Goal: Transaction & Acquisition: Purchase product/service

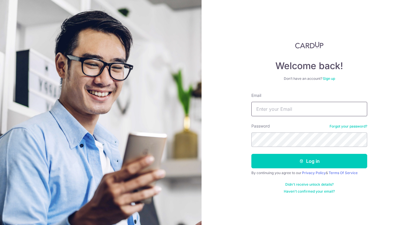
click at [289, 113] on input "Email" at bounding box center [309, 109] width 116 height 14
type input "Xunuo88@hotmail.com"
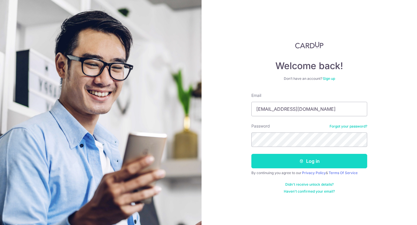
click at [285, 165] on button "Log in" at bounding box center [309, 161] width 116 height 14
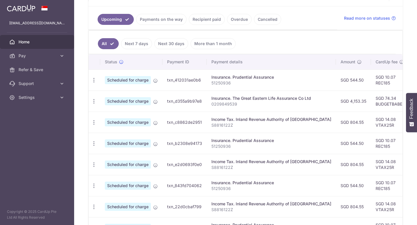
scroll to position [123, 0]
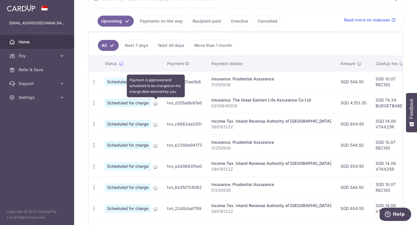
click at [155, 104] on icon at bounding box center [155, 103] width 5 height 5
click at [156, 103] on icon at bounding box center [155, 103] width 5 height 5
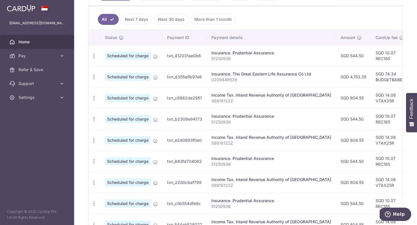
scroll to position [156, 0]
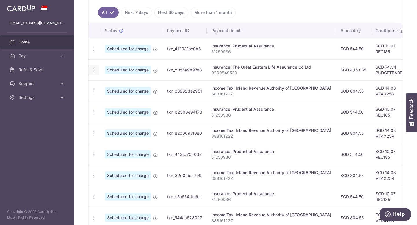
click at [94, 52] on icon "button" at bounding box center [94, 49] width 6 height 6
click at [103, 83] on link "Update payment" at bounding box center [119, 86] width 60 height 14
radio input "true"
type input "4,153.35"
type input "29/09/2025"
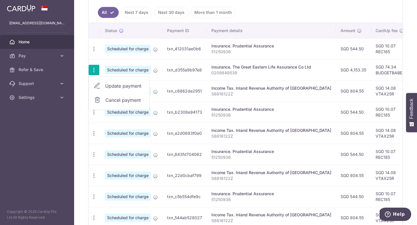
type input "0209849539"
type input "BUDGETBABE"
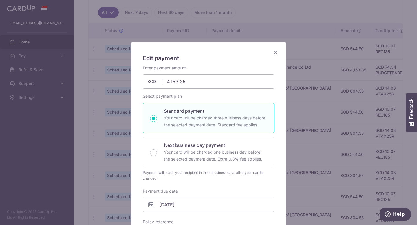
click at [276, 52] on icon "Close" at bounding box center [275, 52] width 7 height 7
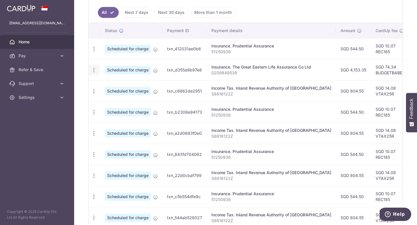
click at [94, 52] on icon "button" at bounding box center [94, 49] width 6 height 6
click at [104, 88] on link "Update payment" at bounding box center [119, 86] width 60 height 14
radio input "true"
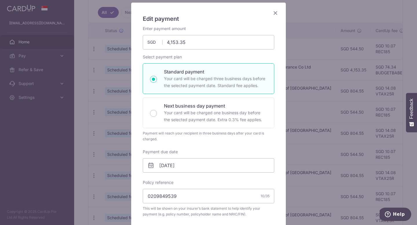
scroll to position [48, 0]
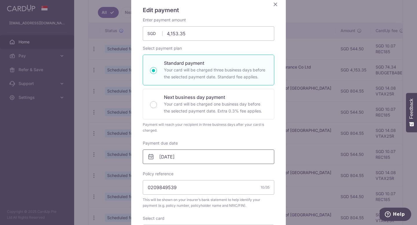
click at [167, 159] on input "29/09/2025" at bounding box center [209, 157] width 132 height 14
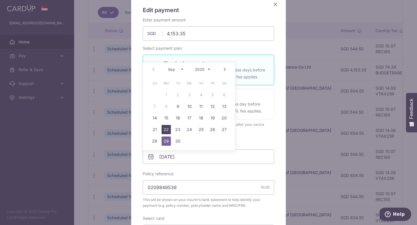
click at [165, 127] on link "22" at bounding box center [166, 129] width 9 height 9
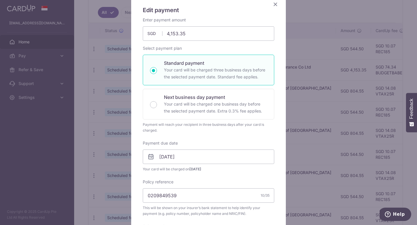
click at [152, 156] on icon at bounding box center [150, 157] width 7 height 7
click at [149, 156] on icon at bounding box center [150, 157] width 7 height 7
click at [172, 157] on input "22/09/2025" at bounding box center [209, 157] width 132 height 14
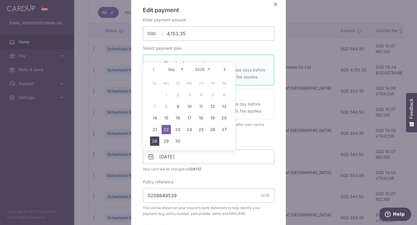
click at [152, 140] on link "28" at bounding box center [154, 141] width 9 height 9
type input "28/09/2025"
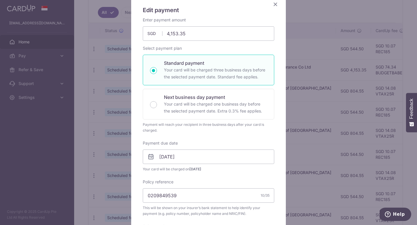
click at [179, 174] on div "Enter payment amount 4,153.35 4153.35 SGD To change the payment amount, please …" at bounding box center [209, 152] width 132 height 271
click at [199, 138] on div "Enter payment amount 4,153.35 4153.35 SGD To change the payment amount, please …" at bounding box center [209, 152] width 132 height 271
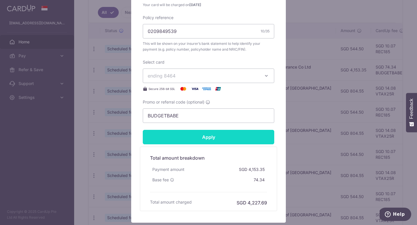
scroll to position [222, 0]
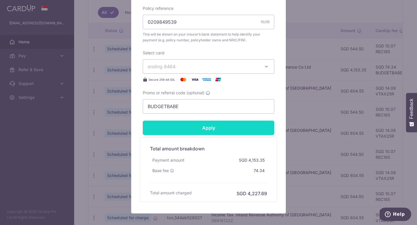
click at [198, 123] on input "Apply" at bounding box center [209, 128] width 132 height 14
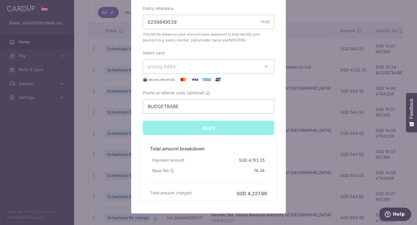
type input "Successfully Applied"
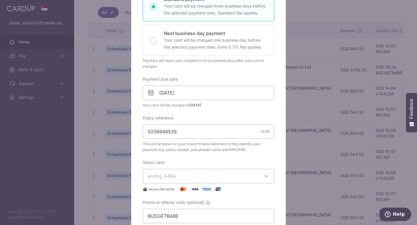
scroll to position [34, 0]
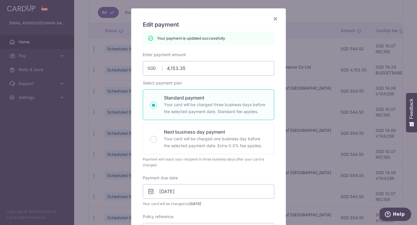
click at [276, 19] on icon "Close" at bounding box center [275, 18] width 7 height 7
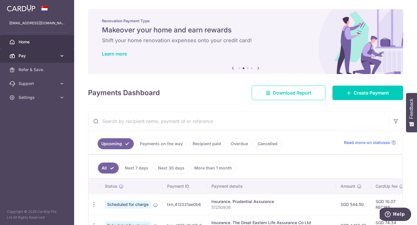
click at [59, 54] on icon at bounding box center [62, 56] width 6 height 6
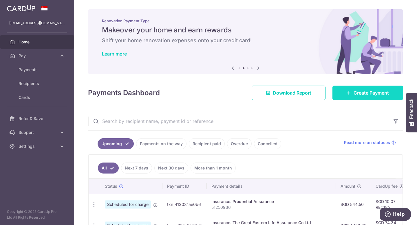
click at [352, 93] on link "Create Payment" at bounding box center [368, 93] width 71 height 14
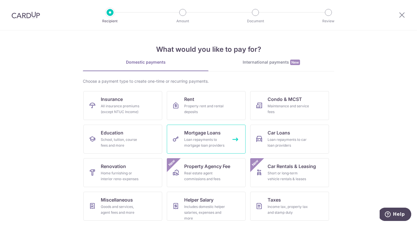
scroll to position [34, 0]
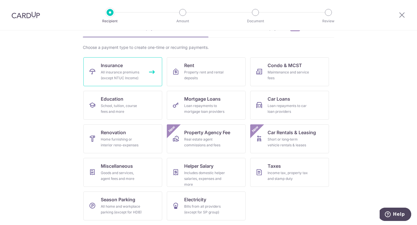
click at [127, 77] on div "All insurance premiums (except NTUC Income)" at bounding box center [122, 76] width 42 height 12
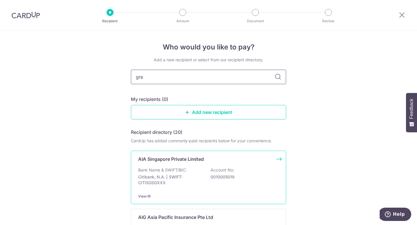
type input "grea"
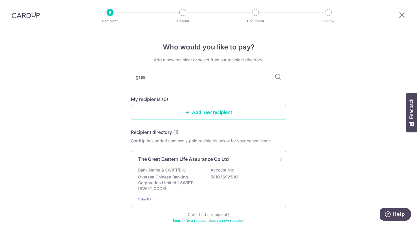
scroll to position [32, 0]
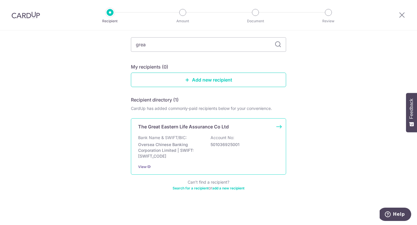
click at [180, 138] on p "Bank Name & SWIFT/BIC:" at bounding box center [162, 138] width 49 height 6
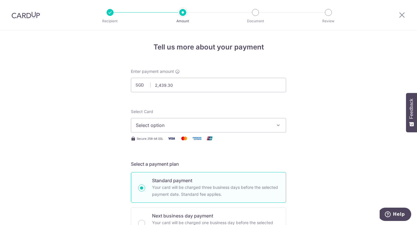
click at [176, 110] on div "Select Card Select option Add credit card Your Cards **** 8464 **** 3554" at bounding box center [208, 121] width 155 height 24
click at [179, 83] on input "2,439.30" at bounding box center [208, 85] width 155 height 14
type input "2,439.20"
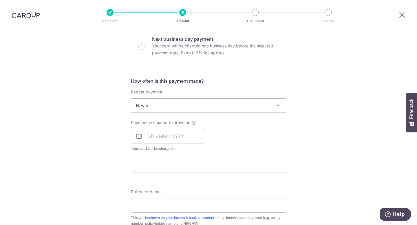
scroll to position [182, 0]
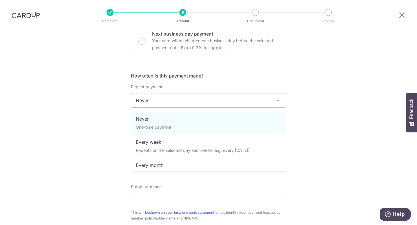
click at [190, 101] on span "Never" at bounding box center [208, 101] width 155 height 14
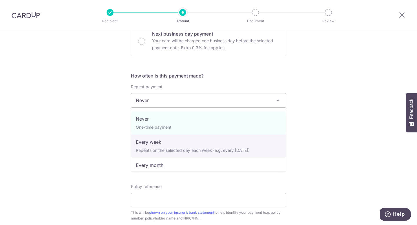
select select "2"
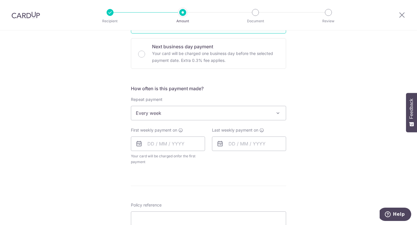
scroll to position [170, 0]
click at [151, 143] on input "text" at bounding box center [168, 143] width 74 height 14
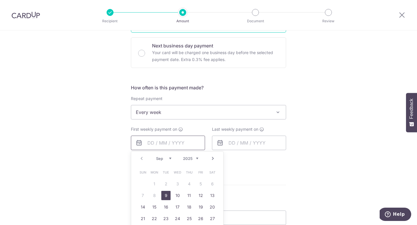
scroll to position [210, 0]
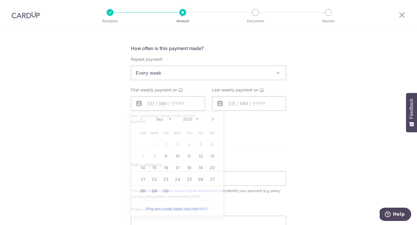
click at [319, 149] on div "Tell us more about your payment Enter payment amount SGD 2,439.20 2439.20 Selec…" at bounding box center [208, 86] width 417 height 530
click at [163, 105] on input "text" at bounding box center [168, 103] width 74 height 14
click at [179, 158] on link "10" at bounding box center [177, 156] width 9 height 9
type input "10/09/2025"
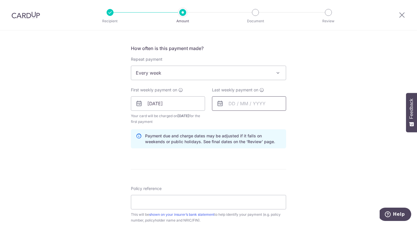
click at [236, 103] on input "text" at bounding box center [249, 103] width 74 height 14
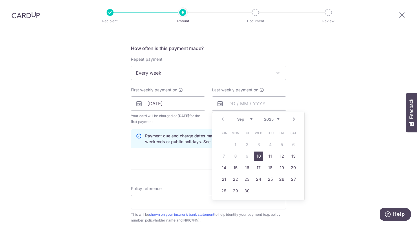
click at [294, 118] on link "Next" at bounding box center [294, 119] width 7 height 7
click at [281, 193] on link "31" at bounding box center [281, 191] width 9 height 9
type input "31/10/2025"
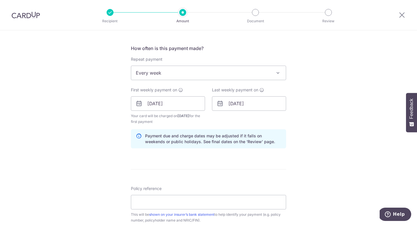
click at [311, 144] on div "Tell us more about your payment Enter payment amount SGD 2,439.20 2439.20 Selec…" at bounding box center [208, 98] width 417 height 554
click at [307, 117] on div "Tell us more about your payment Enter payment amount SGD 2,439.20 2439.20 Selec…" at bounding box center [208, 98] width 417 height 554
click at [259, 113] on div "Last weekly payment on 31/10/2025 Prev Next Sep Oct Nov Dec 2025 2026 2027 2028…" at bounding box center [249, 106] width 81 height 38
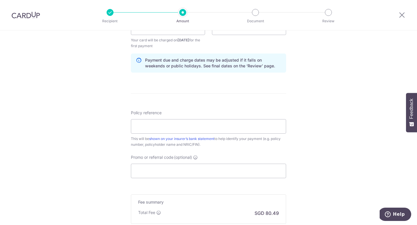
scroll to position [290, 0]
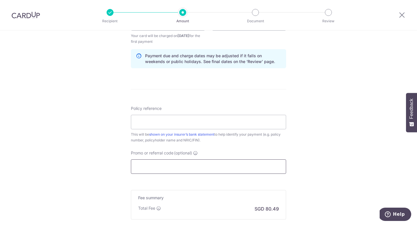
click at [203, 164] on input "Promo or referral code (optional)" at bounding box center [208, 167] width 155 height 14
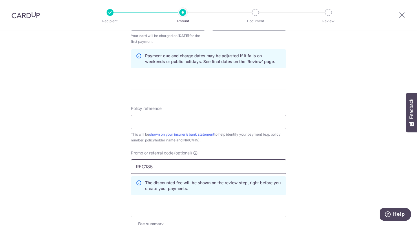
type input "REC185"
click at [184, 125] on input "Policy reference" at bounding box center [208, 122] width 155 height 14
click at [254, 93] on form "Enter payment amount SGD 2,439.20 2439.20 Select Card Select option Add credit …" at bounding box center [208, 36] width 155 height 514
click at [218, 125] on input "Policy reference" at bounding box center [208, 122] width 155 height 14
paste input "0209849610"
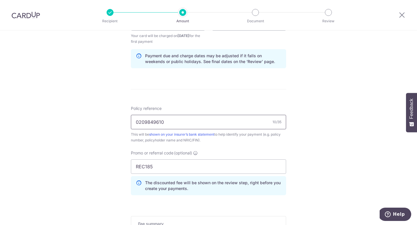
type input "0209849610"
click at [293, 148] on div "Tell us more about your payment Enter payment amount SGD 2,439.20 2439.20 Selec…" at bounding box center [208, 30] width 417 height 580
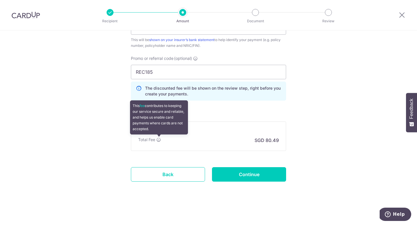
click at [158, 140] on icon at bounding box center [158, 140] width 5 height 5
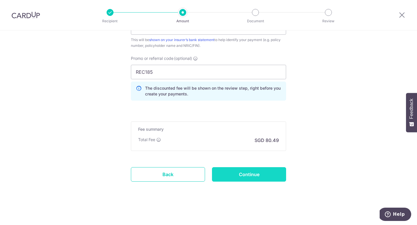
click at [238, 176] on input "Continue" at bounding box center [249, 174] width 74 height 14
type input "Create Schedule"
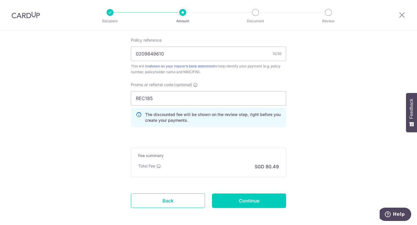
scroll to position [346, 0]
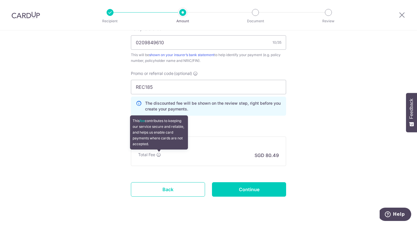
click at [159, 156] on icon at bounding box center [158, 155] width 5 height 5
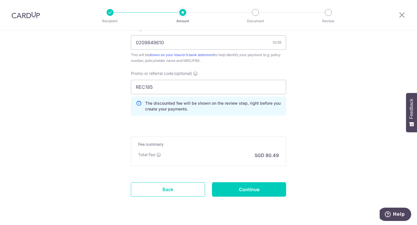
click at [228, 163] on div "Fee summary Base fee Extend fee Next-day fee Total Fee SGD 80.49" at bounding box center [208, 152] width 155 height 30
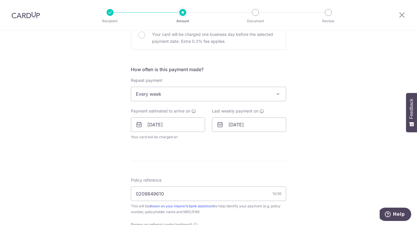
scroll to position [181, 0]
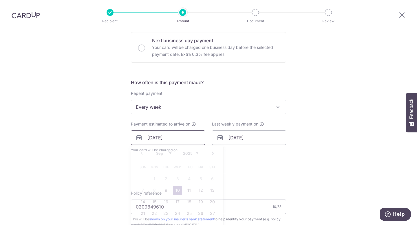
click at [173, 139] on input "[DATE]" at bounding box center [168, 138] width 74 height 14
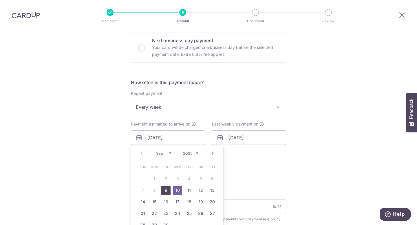
click at [168, 192] on link "9" at bounding box center [165, 190] width 9 height 9
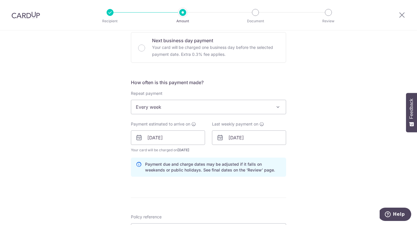
click at [265, 182] on form "Enter payment amount SGD 2,439.20 2439.20 Select Card Select option Add credit …" at bounding box center [208, 144] width 155 height 514
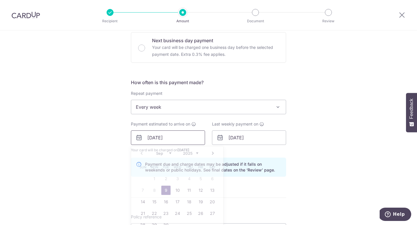
click at [155, 135] on input "09/09/2025" at bounding box center [168, 138] width 74 height 14
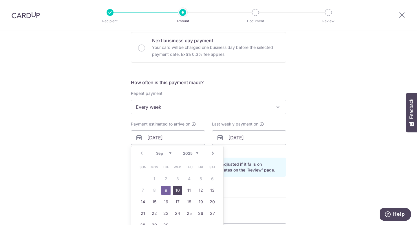
click at [176, 188] on link "10" at bounding box center [177, 190] width 9 height 9
type input "[DATE]"
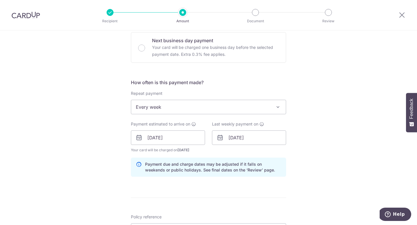
click at [254, 182] on form "Enter payment amount SGD 2,439.20 2439.20 Select Card Select option Add credit …" at bounding box center [208, 144] width 155 height 514
click at [180, 137] on input "[DATE]" at bounding box center [168, 138] width 74 height 14
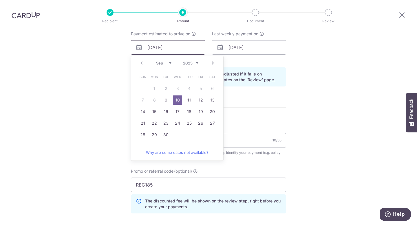
scroll to position [271, 0]
click at [278, 111] on form "Enter payment amount SGD 2,439.20 2439.20 Select Card Select option Add credit …" at bounding box center [208, 54] width 155 height 514
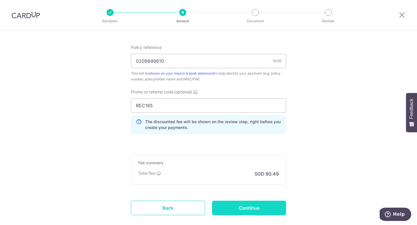
scroll to position [360, 0]
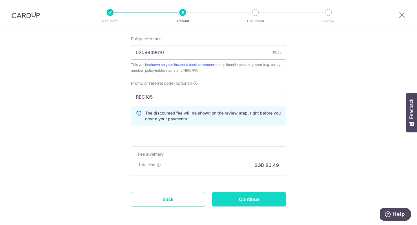
click at [245, 198] on input "Continue" at bounding box center [249, 199] width 74 height 14
type input "Create Schedule"
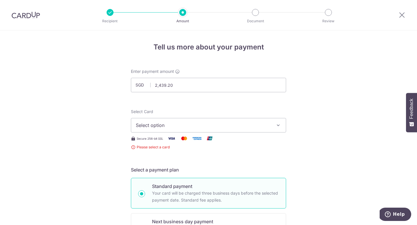
click at [212, 130] on button "Select option" at bounding box center [208, 125] width 155 height 14
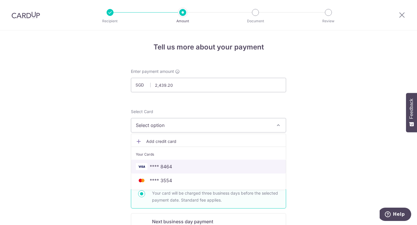
click at [183, 168] on span "**** 8464" at bounding box center [208, 166] width 145 height 7
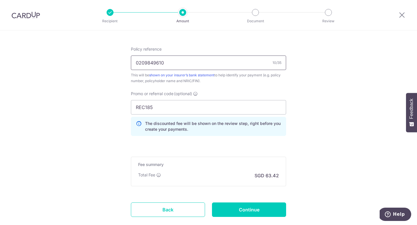
scroll to position [324, 0]
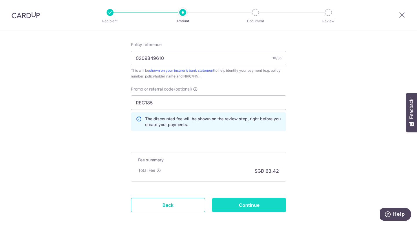
click at [230, 202] on input "Continue" at bounding box center [249, 205] width 74 height 14
type input "Create Schedule"
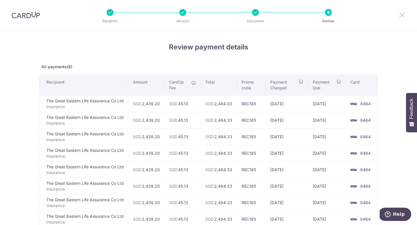
click at [401, 16] on icon at bounding box center [402, 14] width 7 height 7
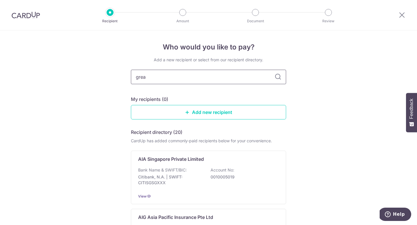
type input "great"
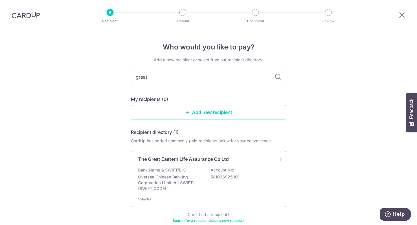
click at [178, 159] on p "The Great Eastern Life Assurance Co Ltd" at bounding box center [183, 159] width 91 height 7
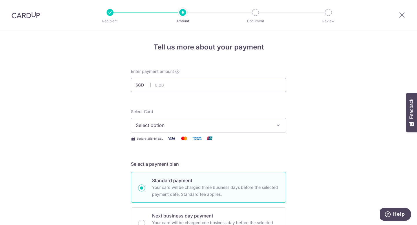
click at [196, 87] on input "text" at bounding box center [208, 85] width 155 height 14
type input "8"
type input "609.80"
click at [152, 128] on span "Select option" at bounding box center [203, 125] width 135 height 7
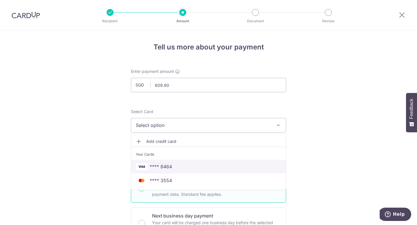
click at [152, 169] on span "**** 8464" at bounding box center [161, 166] width 22 height 7
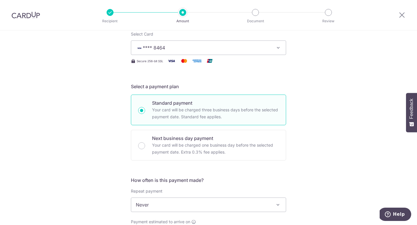
scroll to position [138, 0]
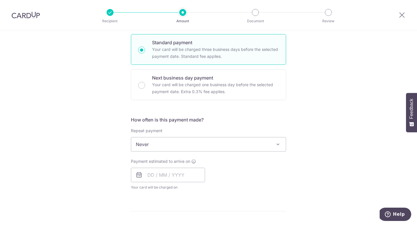
click at [151, 139] on span "Never" at bounding box center [208, 145] width 155 height 14
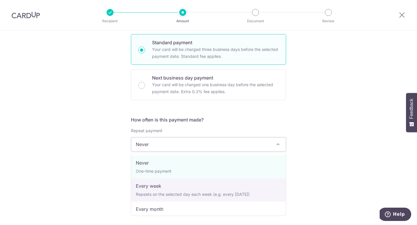
select select "2"
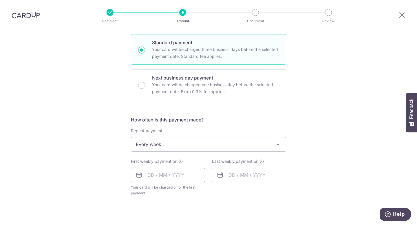
click at [148, 173] on input "text" at bounding box center [168, 175] width 74 height 14
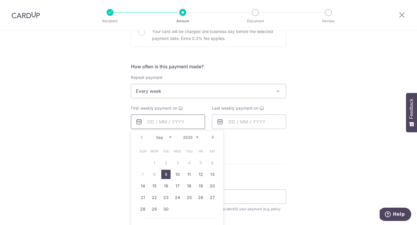
scroll to position [193, 0]
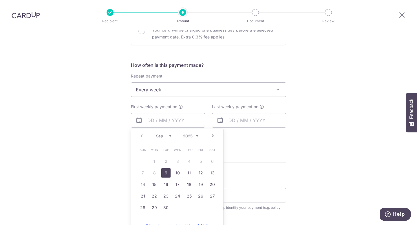
click at [167, 175] on link "9" at bounding box center [165, 173] width 9 height 9
type input "[DATE]"
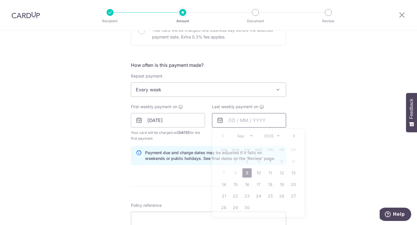
click at [238, 124] on input "text" at bounding box center [249, 120] width 74 height 14
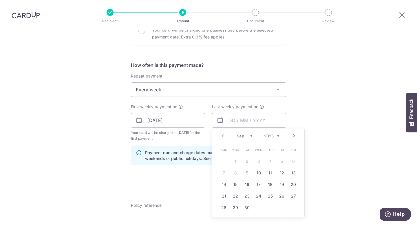
click at [295, 137] on link "Next" at bounding box center [294, 136] width 7 height 7
click at [258, 161] on link "1" at bounding box center [258, 161] width 9 height 9
type input "01/10/2025"
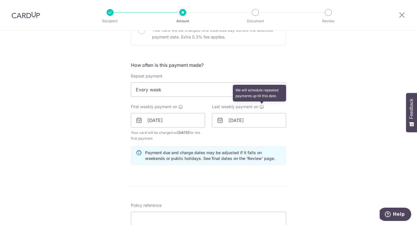
click at [263, 106] on icon at bounding box center [262, 107] width 5 height 5
click at [272, 148] on div "Payment due and charge dates may be adjusted if it falls on weekends or public …" at bounding box center [208, 155] width 155 height 19
click at [206, 146] on div "How often is this payment made? Repeat payment Never Every week Every month Eve…" at bounding box center [208, 116] width 155 height 108
click at [178, 148] on div "Payment due and charge dates may be adjusted if it falls on weekends or public …" at bounding box center [208, 155] width 155 height 19
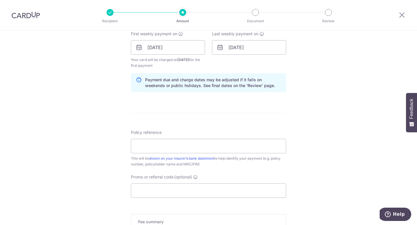
scroll to position [265, 0]
click at [157, 147] on input "Policy reference" at bounding box center [208, 147] width 155 height 14
paste input "0209849610"
type input "0209849610"
click at [162, 194] on input "Promo or referral code (optional)" at bounding box center [208, 191] width 155 height 14
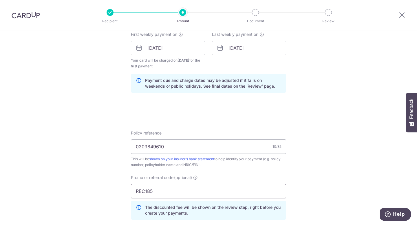
type input "REC185"
click at [96, 182] on div "Tell us more about your payment Enter payment amount SGD 609.80 609.80 Select C…" at bounding box center [208, 55] width 417 height 580
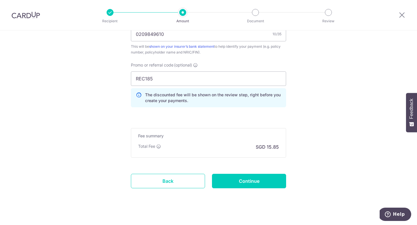
scroll to position [385, 0]
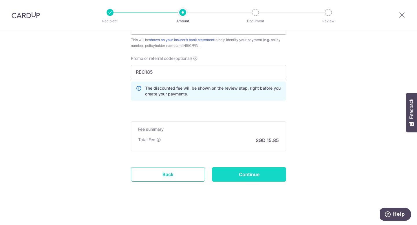
click at [247, 175] on input "Continue" at bounding box center [249, 174] width 74 height 14
type input "Create Schedule"
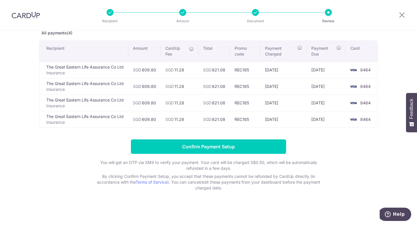
scroll to position [34, 0]
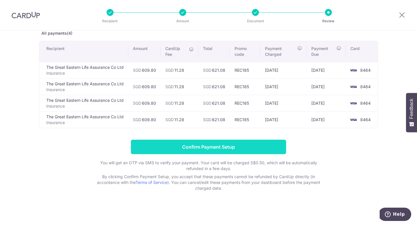
click at [182, 147] on input "Confirm Payment Setup" at bounding box center [208, 147] width 155 height 14
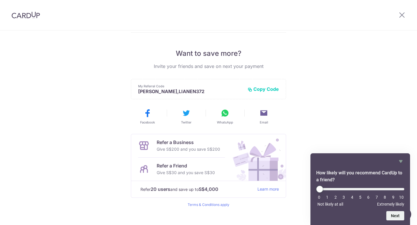
scroll to position [114, 0]
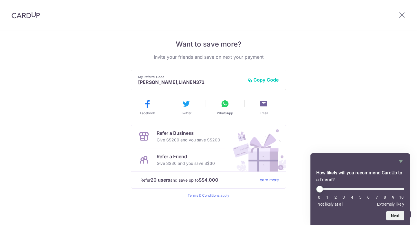
click at [381, 97] on div "Payments created! Hang tight, you’ll receive email updates on the status of the…" at bounding box center [208, 70] width 417 height 309
click at [404, 12] on icon at bounding box center [402, 14] width 7 height 7
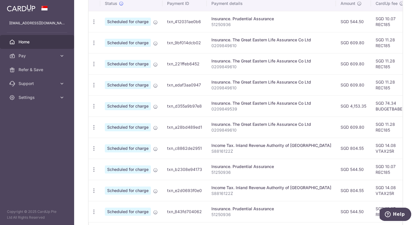
scroll to position [216, 0]
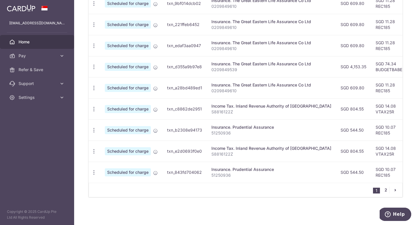
click at [386, 190] on link "2" at bounding box center [385, 190] width 7 height 7
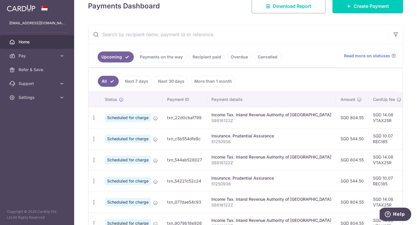
scroll to position [131, 0]
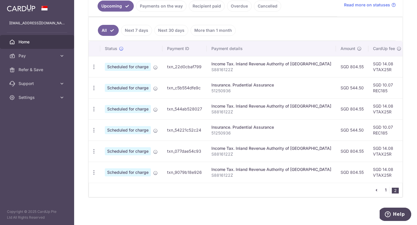
click at [384, 191] on link "1" at bounding box center [385, 190] width 7 height 7
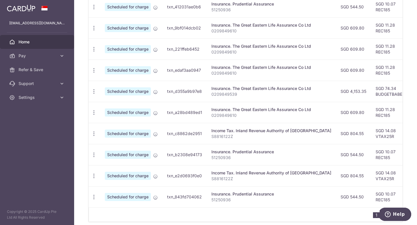
scroll to position [0, 0]
